Goal: Navigation & Orientation: Go to known website

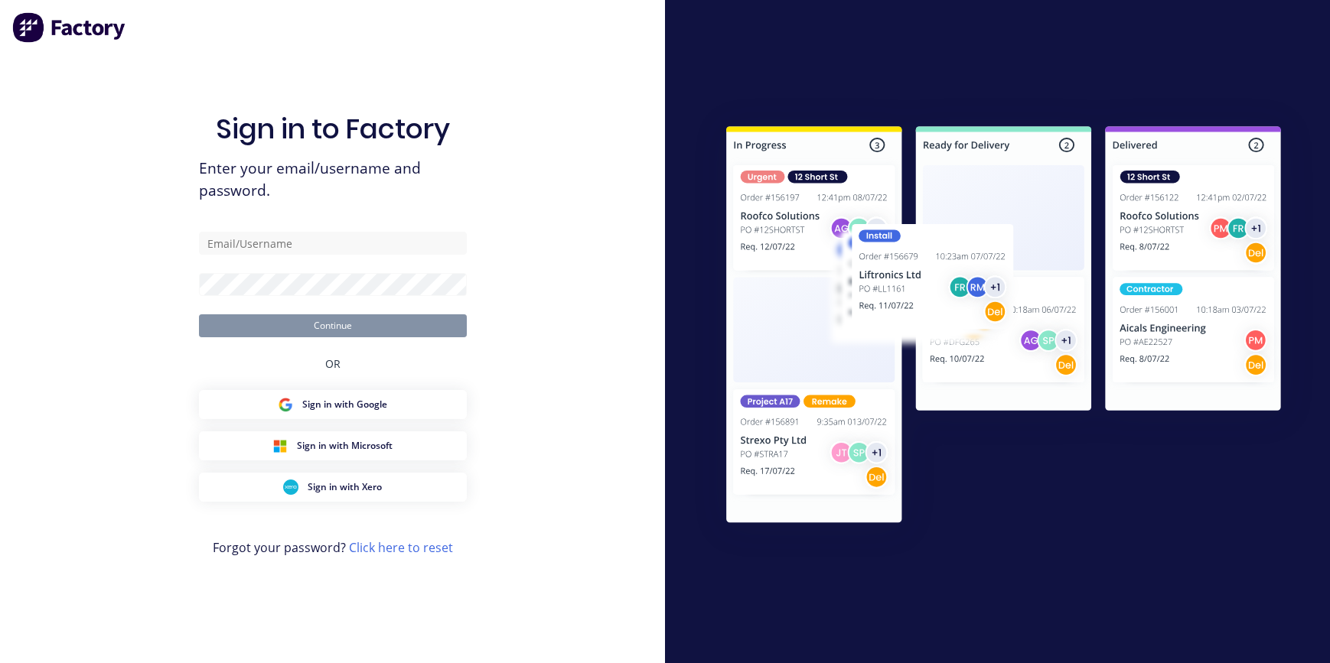
click at [272, 241] on input "text" at bounding box center [333, 243] width 268 height 23
type input "takeoffs+shoalhaven@scrs.net.au"
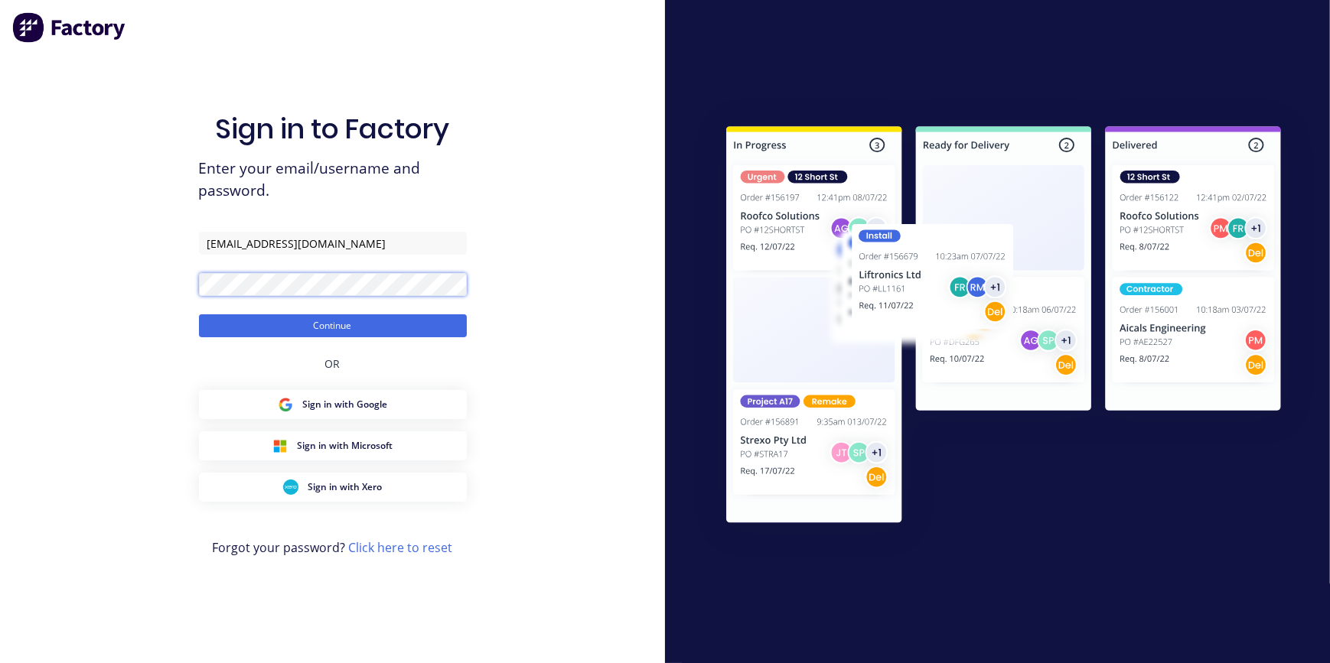
click at [199, 315] on button "Continue" at bounding box center [333, 326] width 268 height 23
